Goal: Task Accomplishment & Management: Complete application form

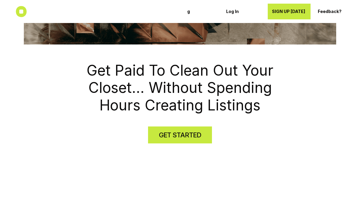
scroll to position [112, 0]
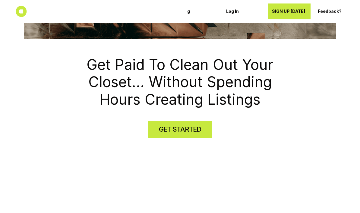
click at [195, 129] on h4 "GET STARTED" at bounding box center [180, 129] width 42 height 9
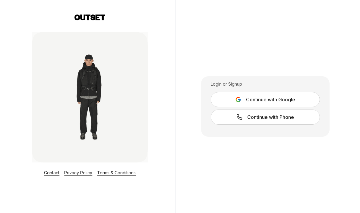
click at [276, 120] on span "Continue with Phone" at bounding box center [271, 116] width 47 height 7
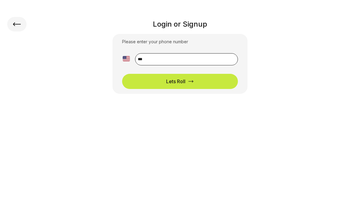
click at [206, 58] on input "**" at bounding box center [186, 59] width 103 height 12
click at [226, 62] on input "**********" at bounding box center [186, 59] width 103 height 12
type input "*"
click at [212, 62] on input "**********" at bounding box center [186, 59] width 103 height 12
type input "**********"
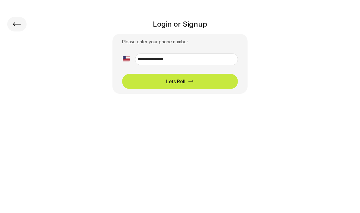
click at [215, 80] on button "Lets Roll" at bounding box center [180, 81] width 116 height 15
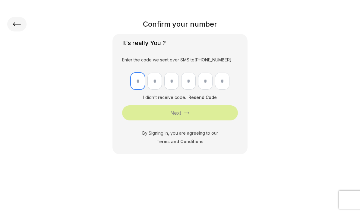
click at [142, 83] on input "text" at bounding box center [138, 80] width 14 height 17
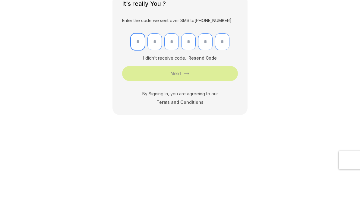
type input "*"
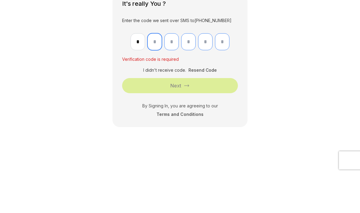
type input "*"
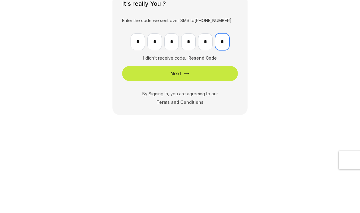
type input "*"
click at [227, 105] on button "Next" at bounding box center [180, 112] width 116 height 15
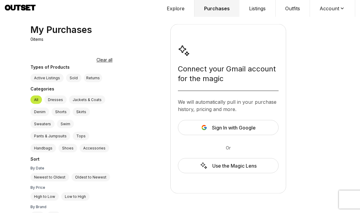
scroll to position [26, 0]
click at [242, 158] on div "Use the Magic Lens" at bounding box center [228, 165] width 101 height 15
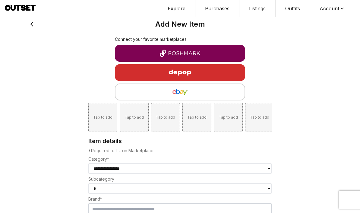
click at [180, 11] on button "Explore" at bounding box center [176, 8] width 37 height 17
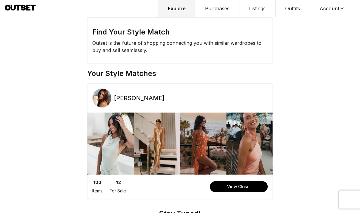
scroll to position [26, 0]
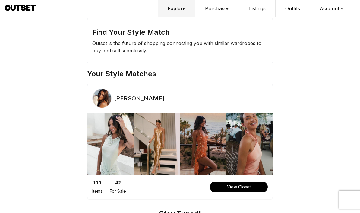
click at [239, 181] on button "View Closet" at bounding box center [239, 186] width 58 height 11
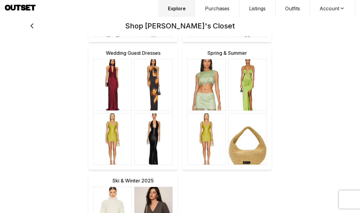
scroll to position [401, 0]
click at [256, 151] on img at bounding box center [248, 138] width 38 height 51
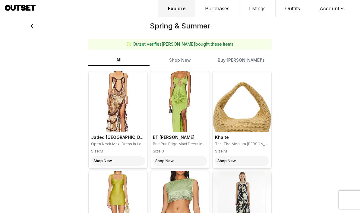
click at [257, 114] on img at bounding box center [242, 101] width 59 height 60
click at [245, 130] on img at bounding box center [242, 101] width 59 height 60
click at [243, 160] on link "Shop New" at bounding box center [242, 161] width 54 height 10
